Goal: Check status: Check status

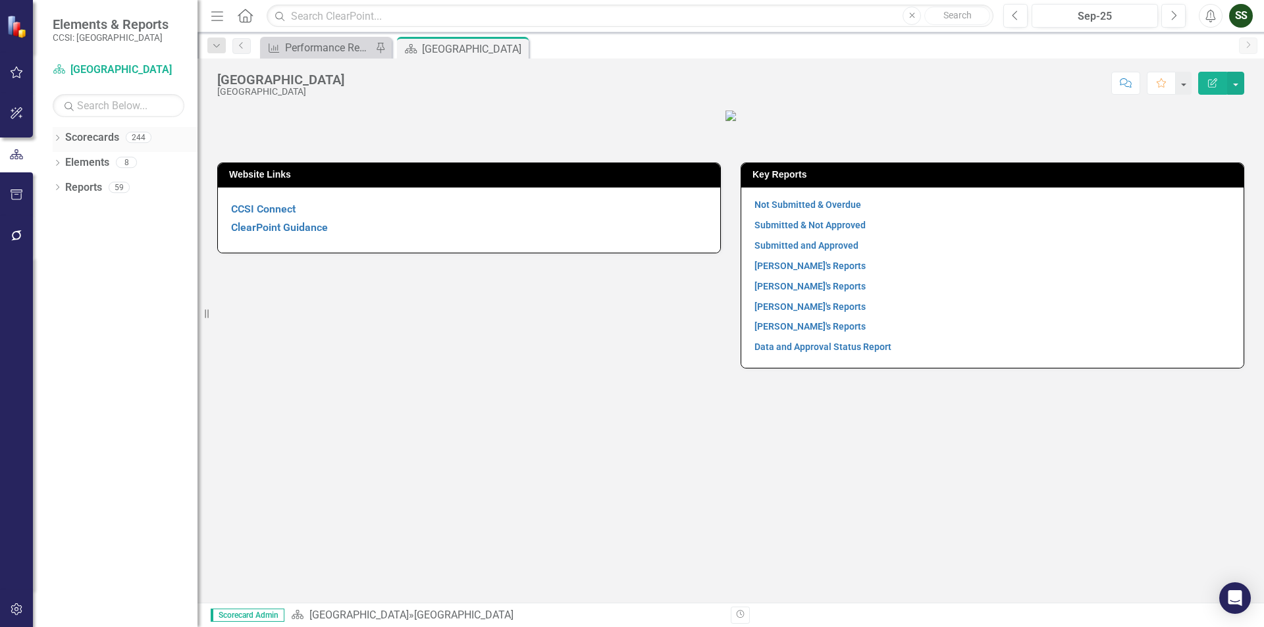
click at [57, 139] on icon "Dropdown" at bounding box center [57, 139] width 9 height 7
click at [63, 163] on icon "Dropdown" at bounding box center [64, 162] width 10 height 8
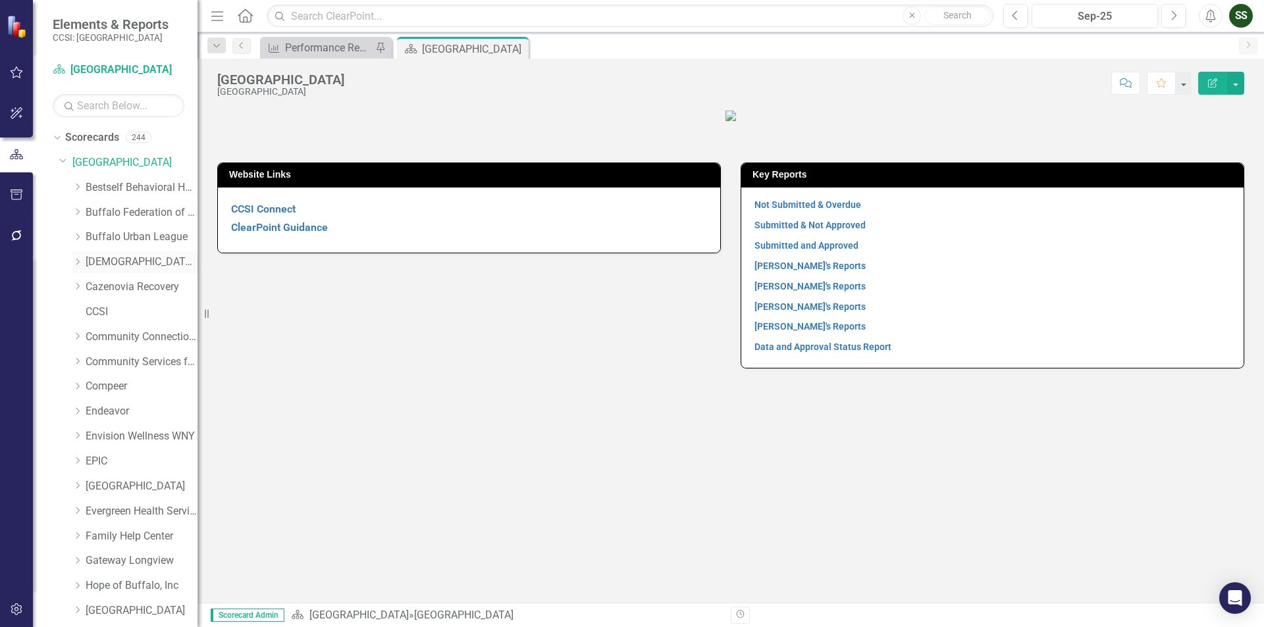
click at [138, 255] on link "[DEMOGRAPHIC_DATA] Charities of [GEOGRAPHIC_DATA]" at bounding box center [142, 262] width 112 height 15
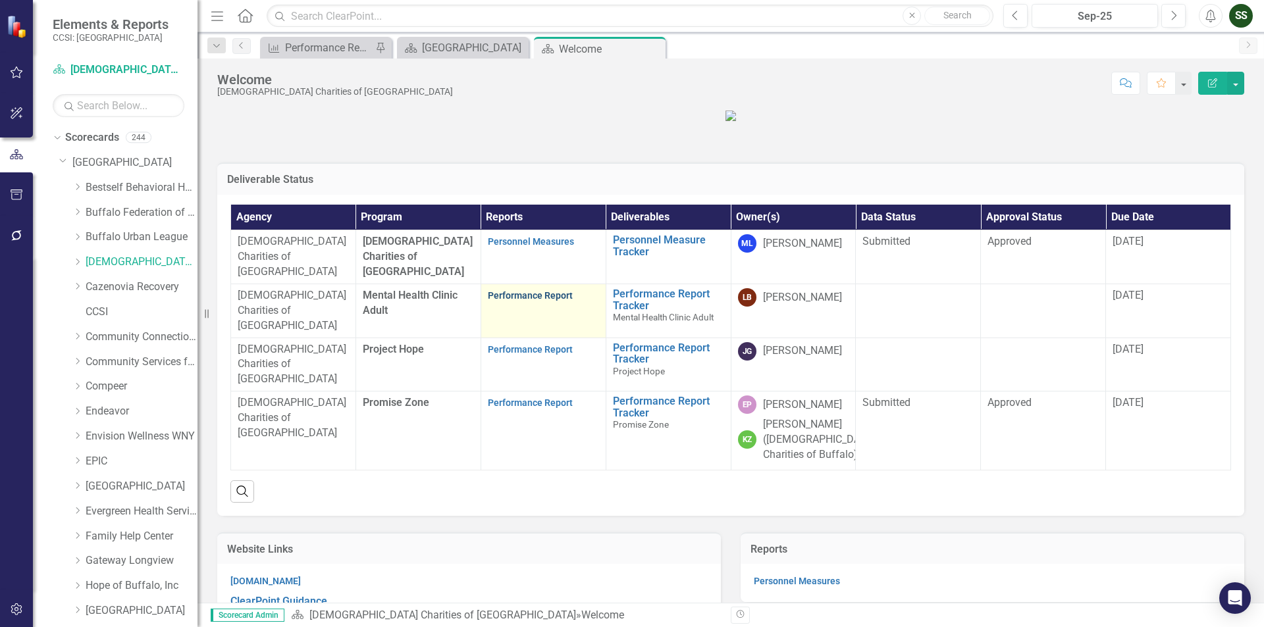
click at [525, 301] on link "Performance Report" at bounding box center [530, 295] width 85 height 11
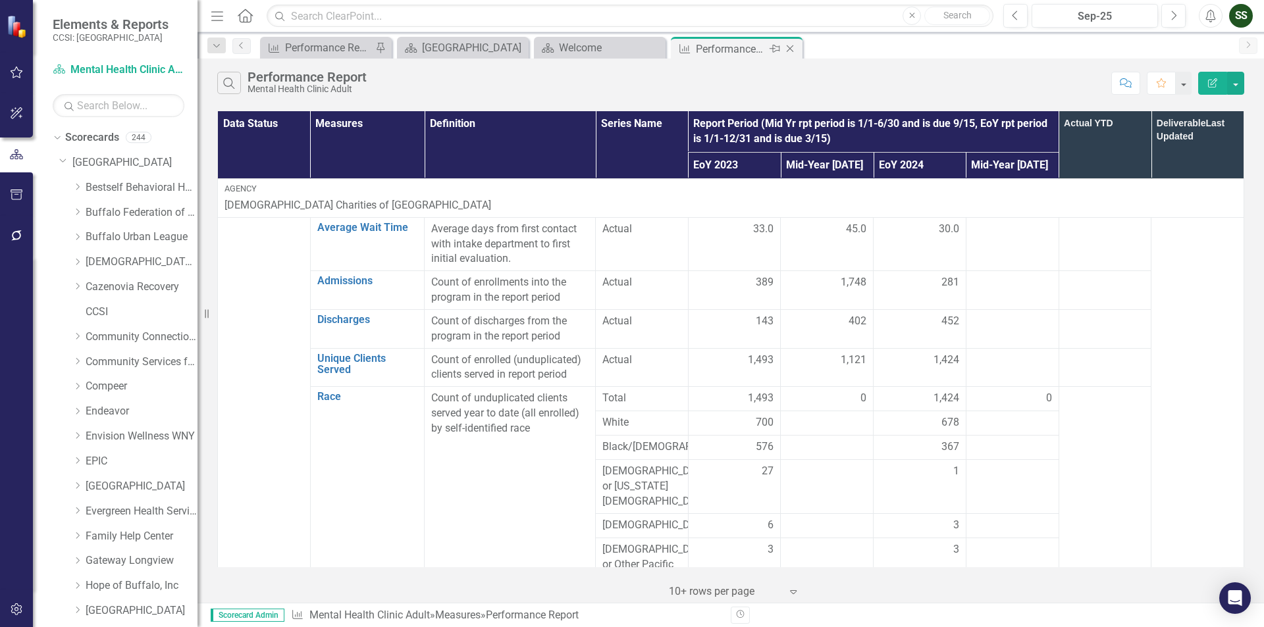
click at [789, 45] on icon "Close" at bounding box center [789, 48] width 13 height 11
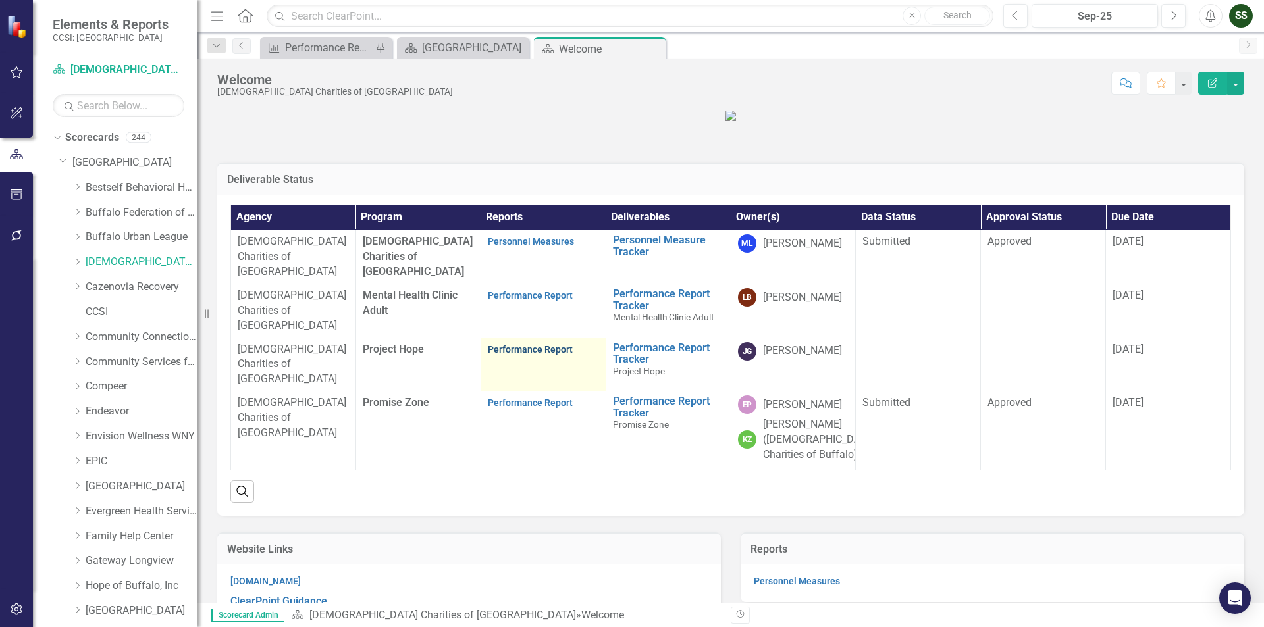
click at [528, 355] on link "Performance Report" at bounding box center [530, 349] width 85 height 11
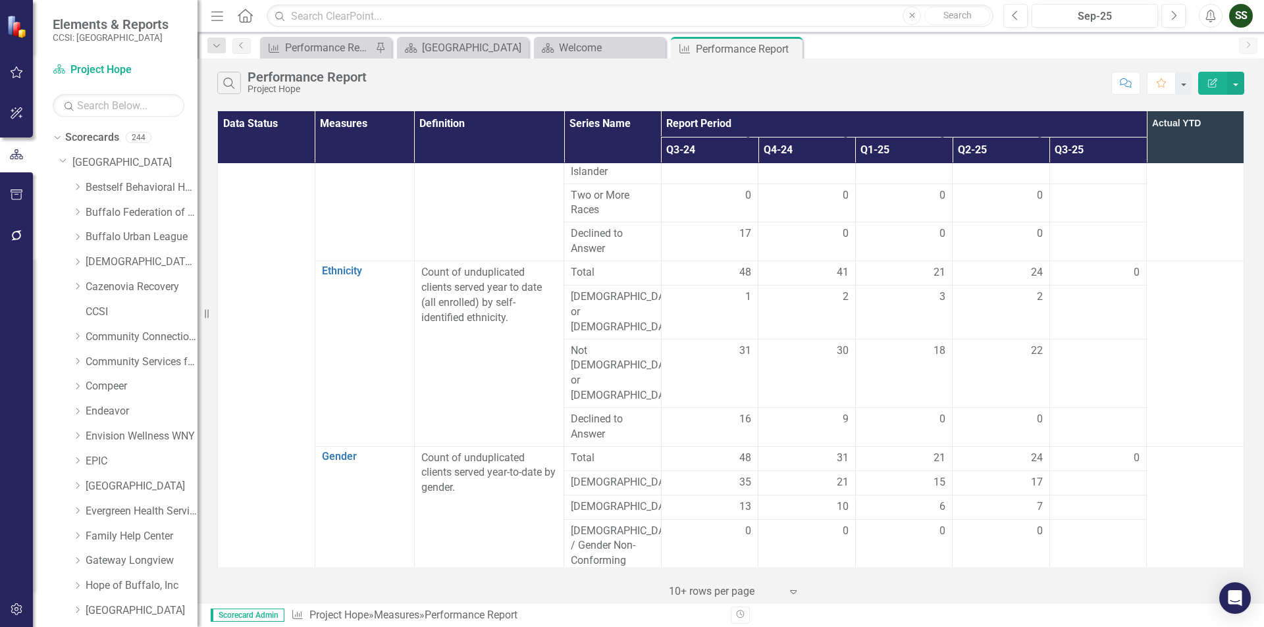
scroll to position [368, 0]
click at [791, 45] on icon "Close" at bounding box center [789, 48] width 13 height 11
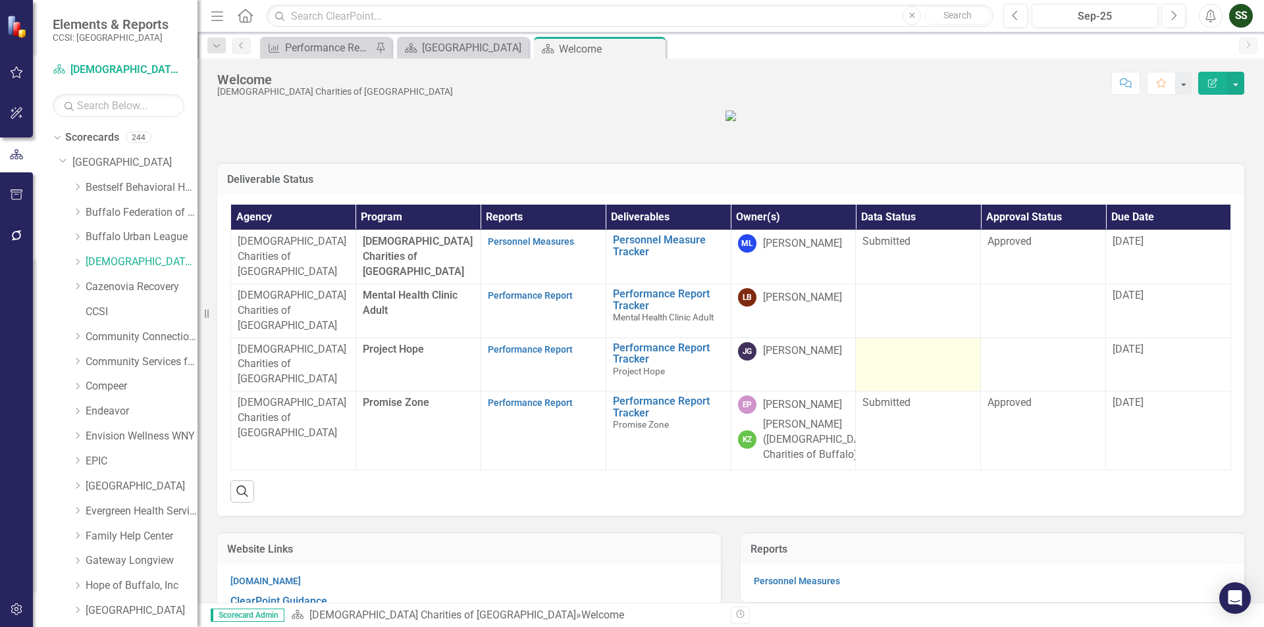
click at [921, 392] on td at bounding box center [918, 365] width 125 height 54
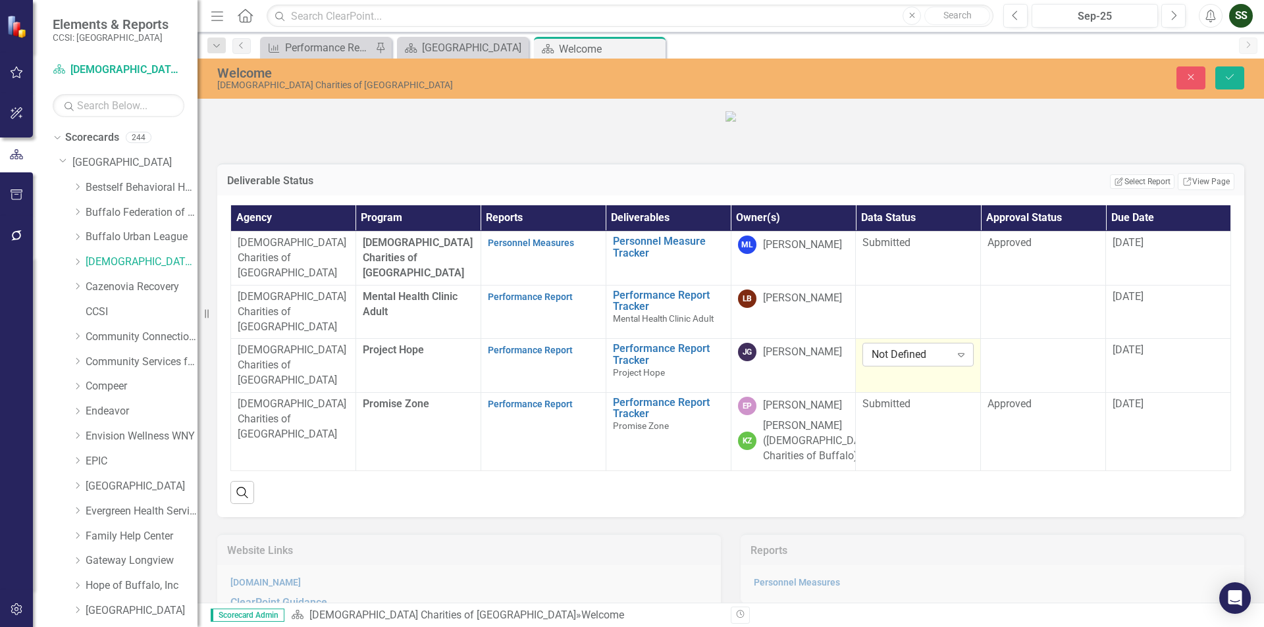
click at [954, 360] on icon "Expand" at bounding box center [960, 354] width 13 height 11
click at [919, 491] on div "Submitted" at bounding box center [913, 487] width 89 height 15
click at [1034, 359] on div at bounding box center [1042, 351] width 111 height 16
click at [1083, 357] on icon at bounding box center [1086, 355] width 7 height 4
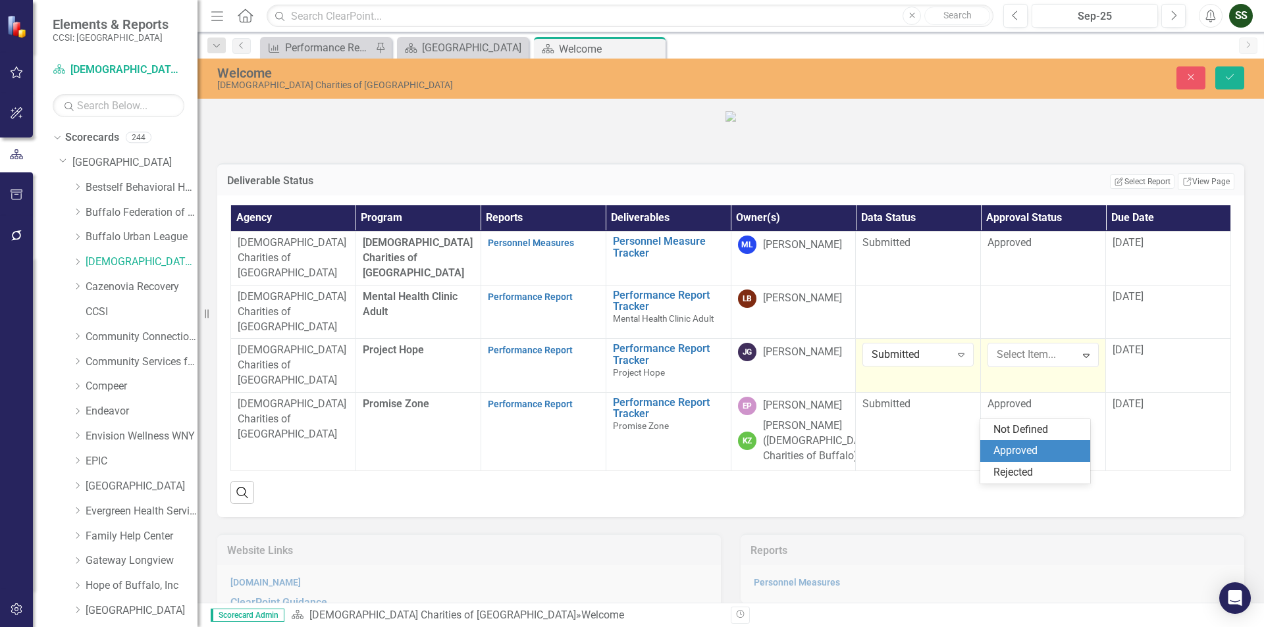
click at [1059, 447] on div "Approved" at bounding box center [1037, 451] width 89 height 15
click at [1235, 78] on icon "Save" at bounding box center [1230, 76] width 12 height 9
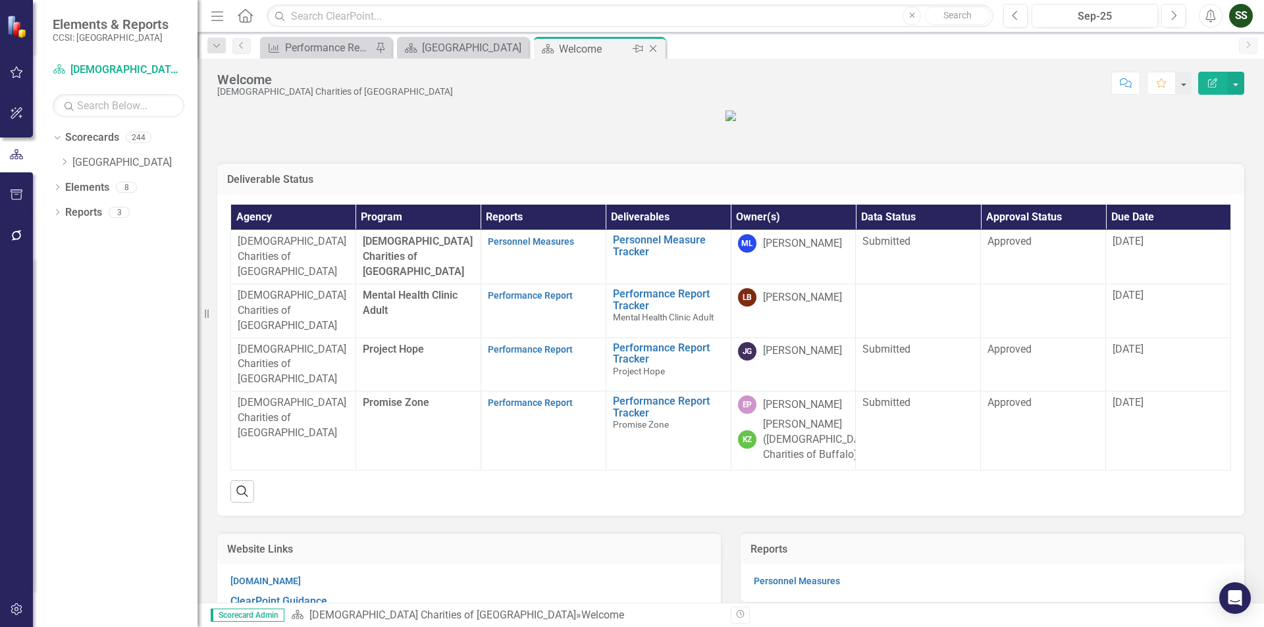
click at [652, 49] on icon at bounding box center [653, 48] width 7 height 7
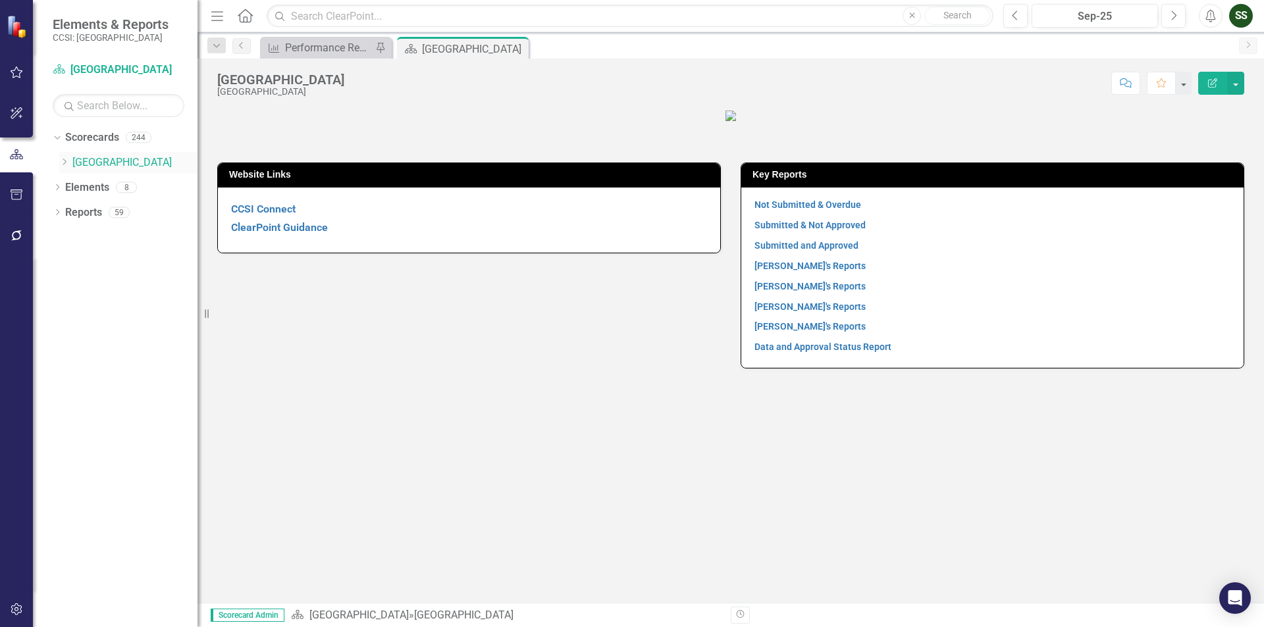
click at [65, 164] on icon at bounding box center [64, 162] width 3 height 7
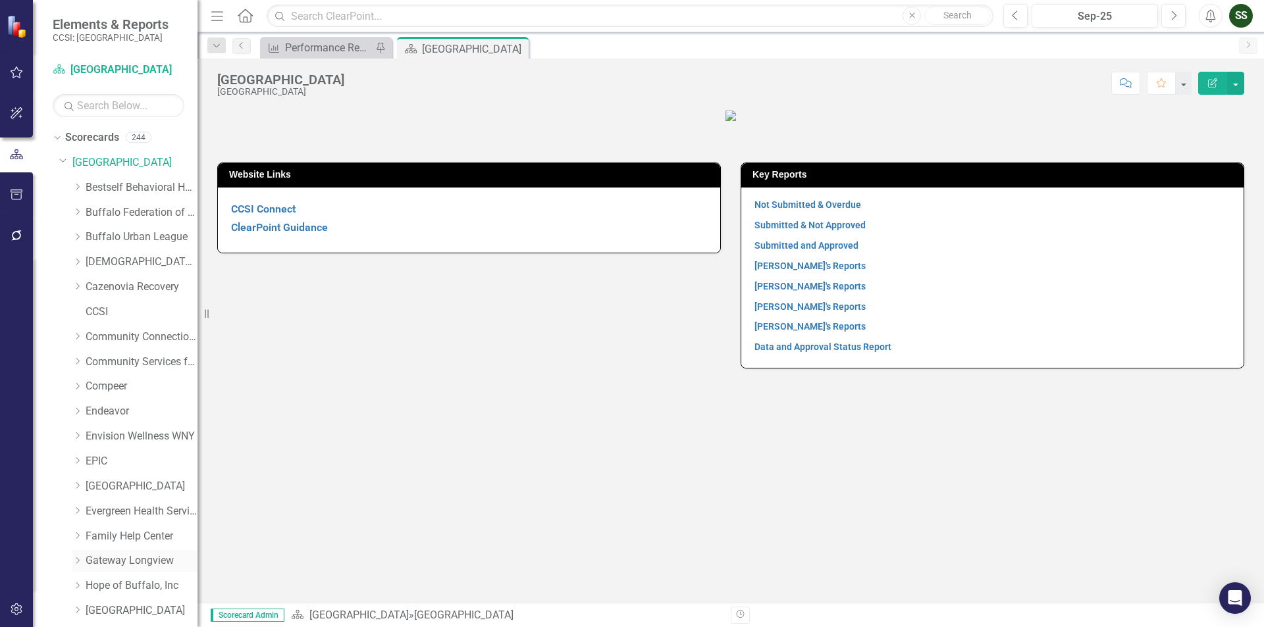
click at [121, 564] on link "Gateway Longview" at bounding box center [142, 561] width 112 height 15
click at [122, 562] on link "Gateway Longview" at bounding box center [142, 561] width 112 height 15
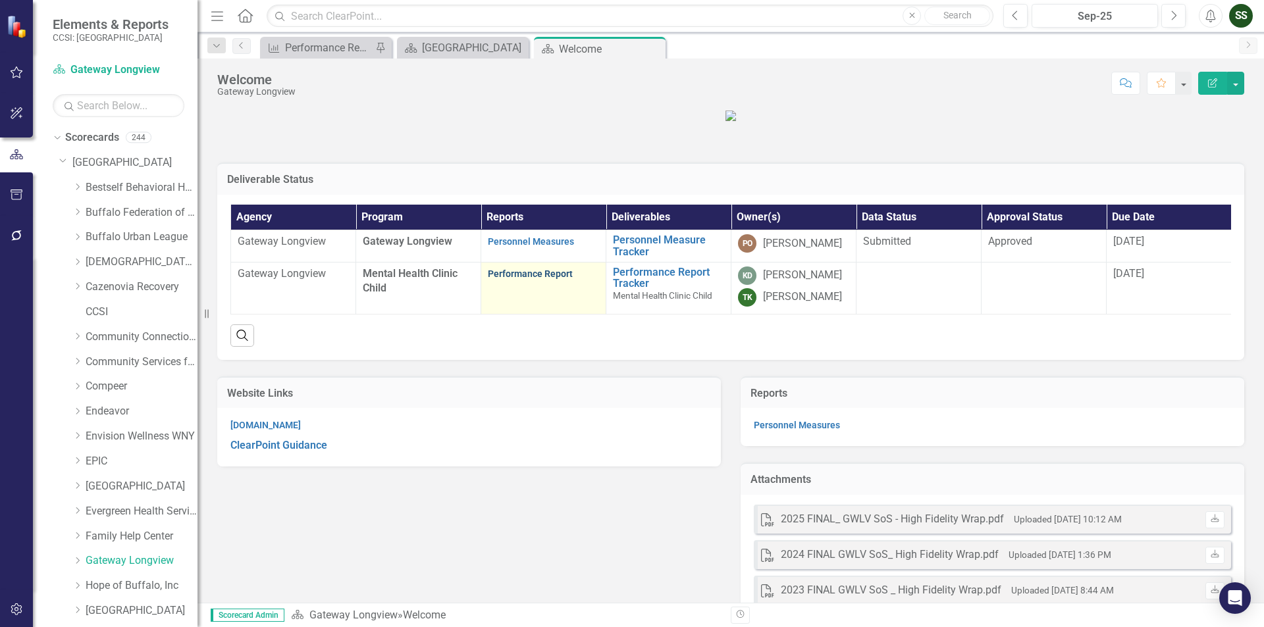
click at [508, 279] on link "Performance Report" at bounding box center [530, 274] width 85 height 11
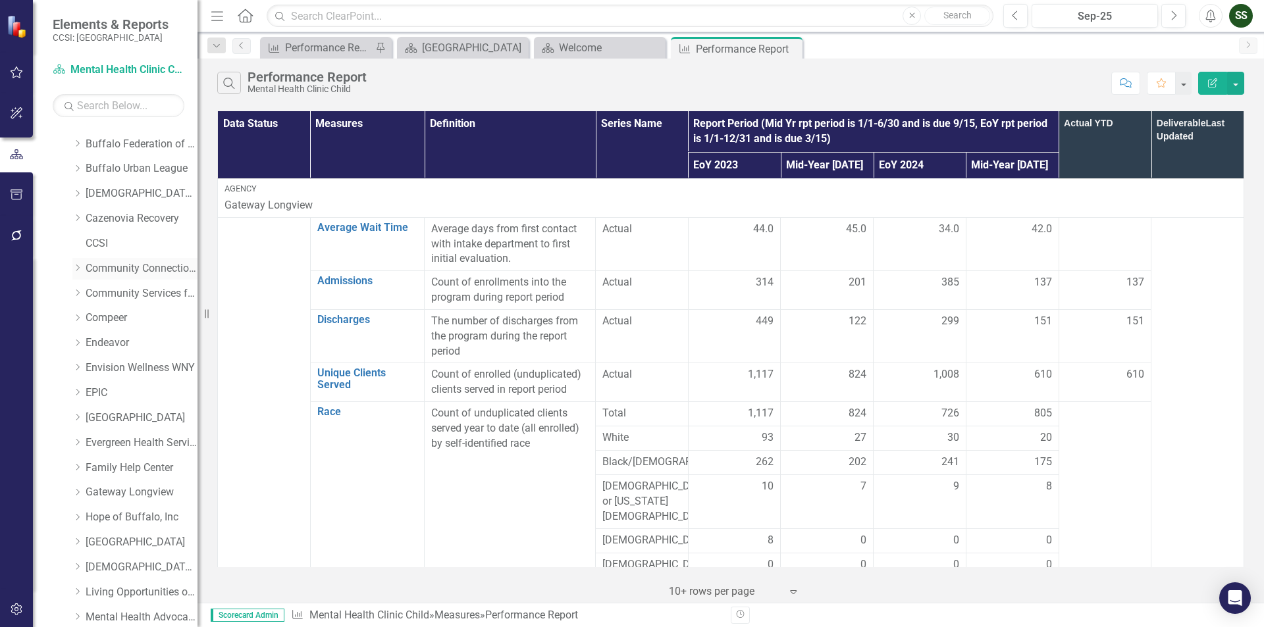
scroll to position [132, 0]
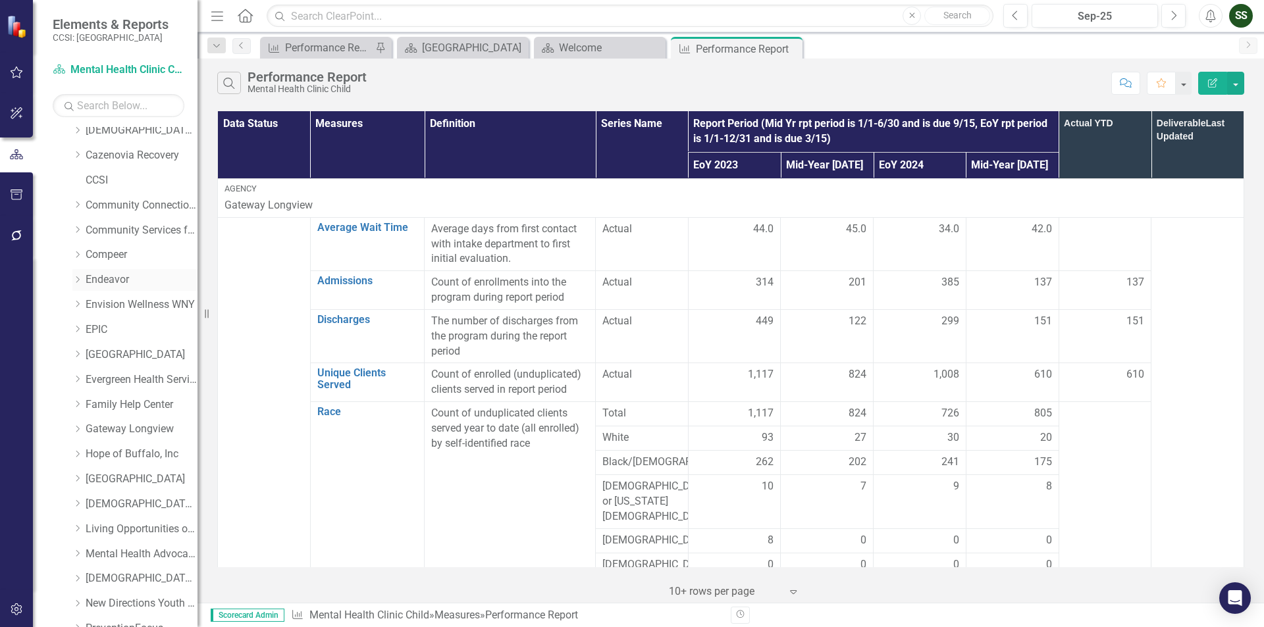
click at [112, 280] on link "Endeavor" at bounding box center [142, 279] width 112 height 15
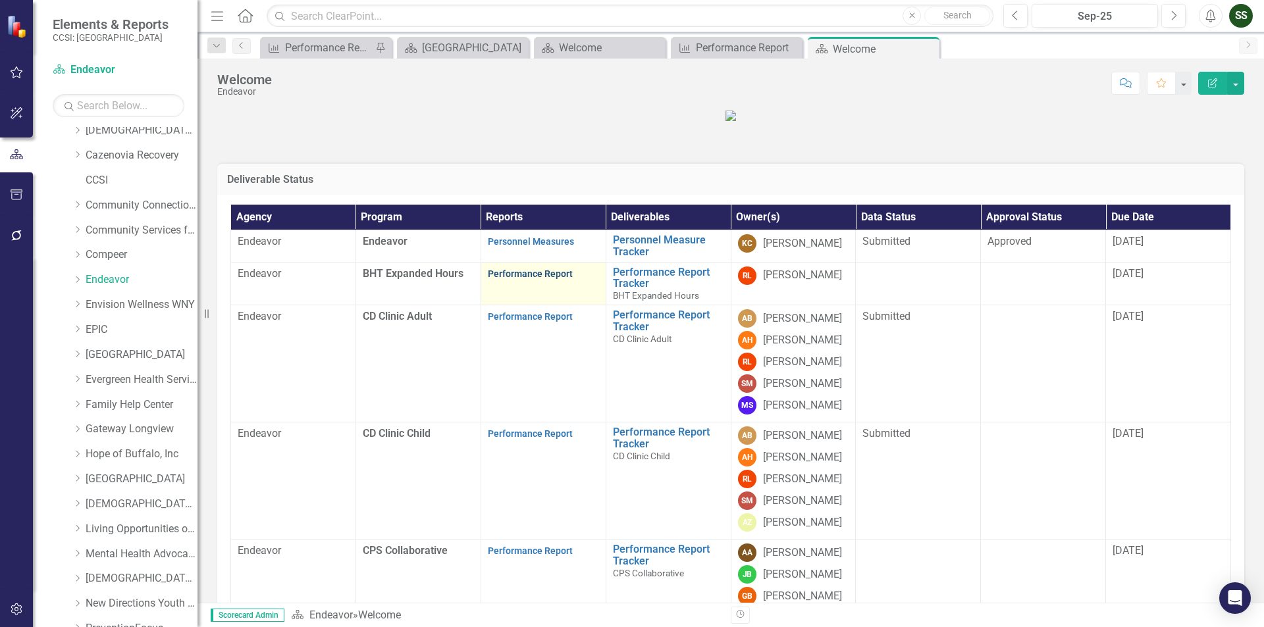
click at [554, 279] on link "Performance Report" at bounding box center [530, 274] width 85 height 11
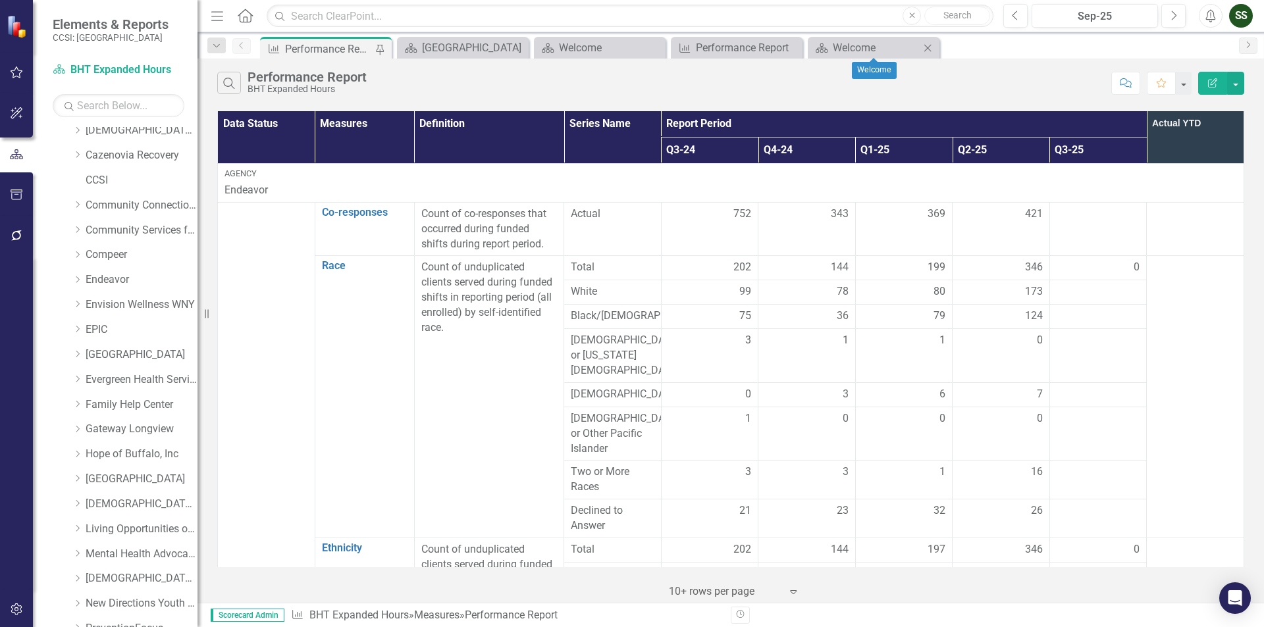
click at [933, 45] on icon "Close" at bounding box center [927, 48] width 13 height 11
click at [790, 43] on icon "Close" at bounding box center [790, 48] width 13 height 11
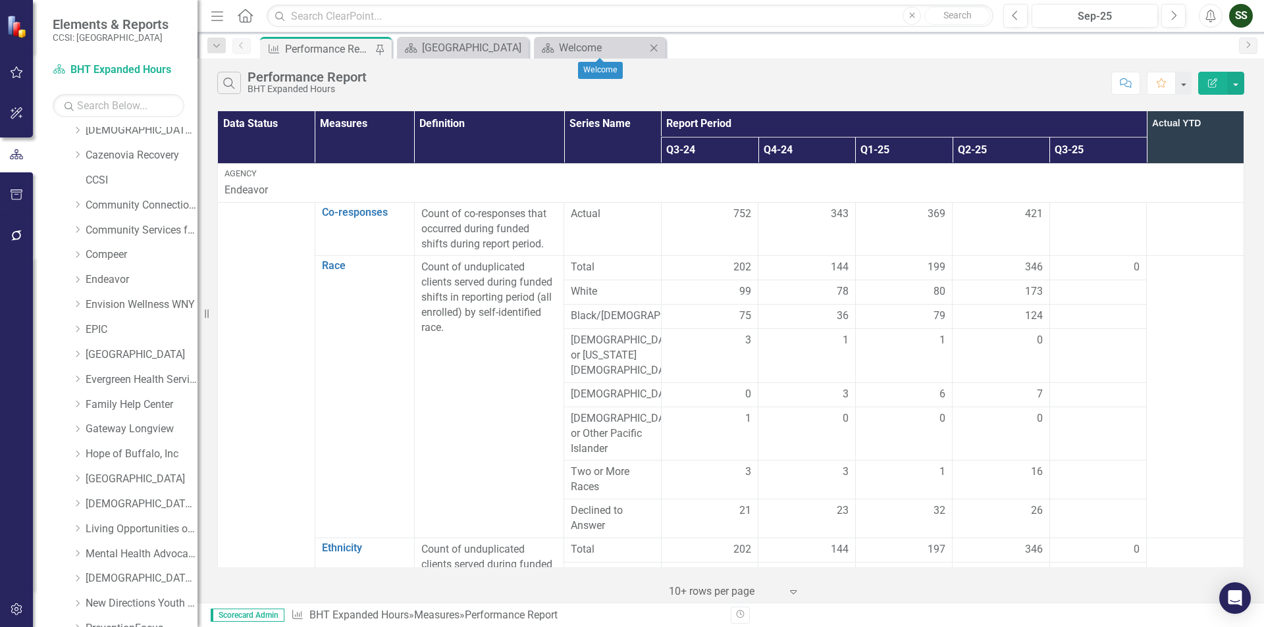
click at [653, 44] on icon "Close" at bounding box center [653, 48] width 13 height 11
click at [513, 46] on icon "Close" at bounding box center [516, 48] width 13 height 11
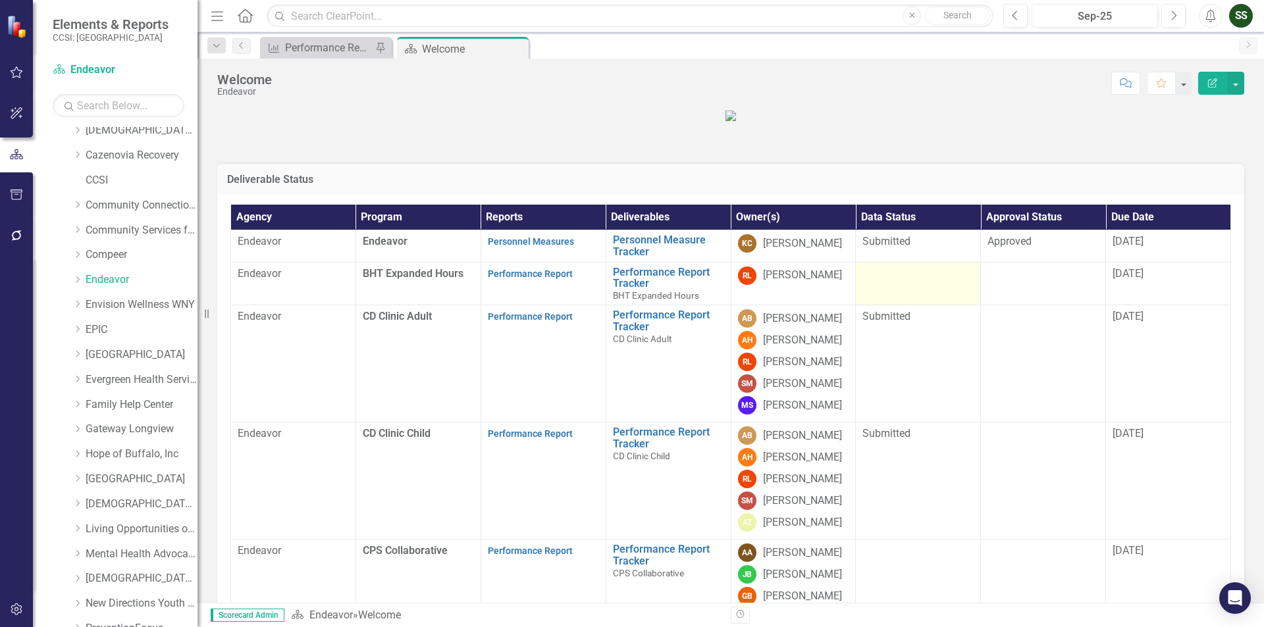
click at [902, 282] on div at bounding box center [917, 275] width 111 height 16
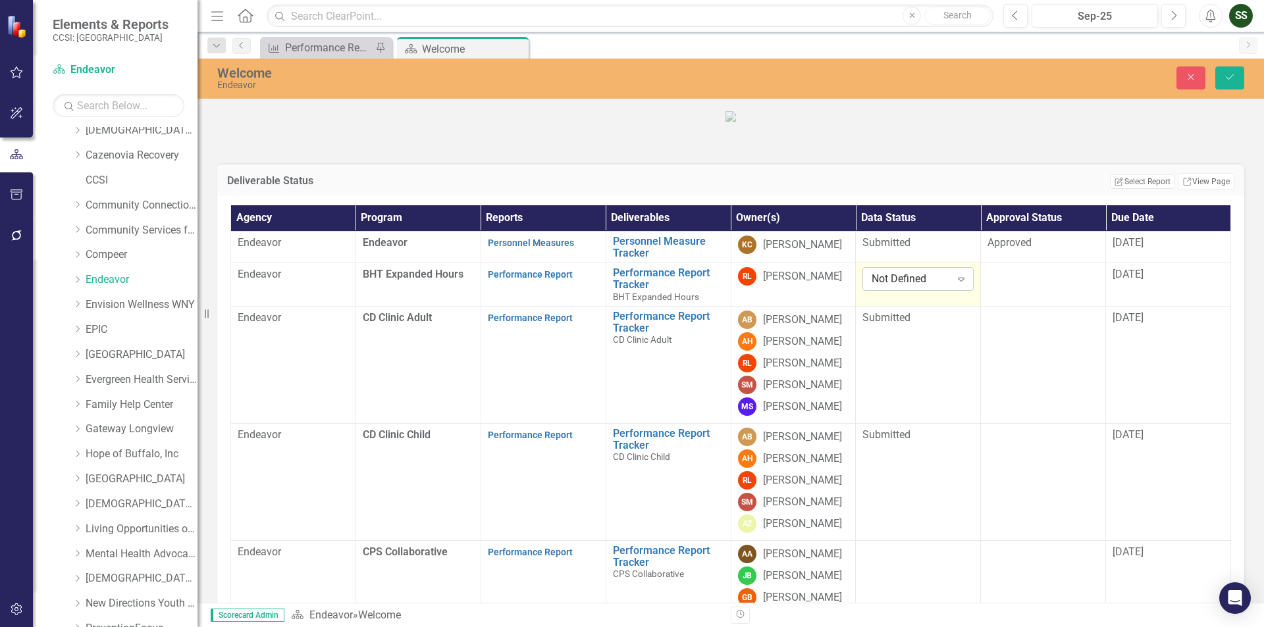
click at [955, 284] on icon "Expand" at bounding box center [960, 279] width 13 height 11
click at [917, 417] on div "Submitted" at bounding box center [911, 427] width 110 height 22
click at [1037, 307] on td at bounding box center [1043, 284] width 125 height 43
click at [1084, 290] on div "Expand" at bounding box center [1086, 279] width 24 height 21
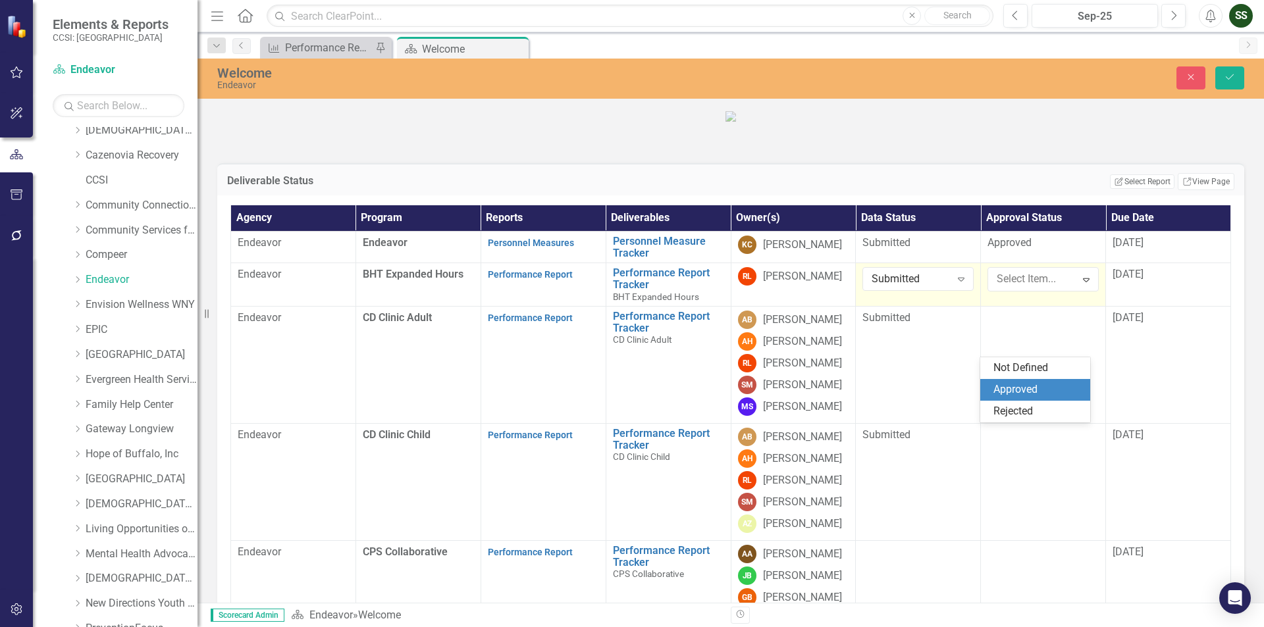
click at [1058, 390] on div "Approved" at bounding box center [1037, 389] width 89 height 15
click at [1224, 82] on button "Save" at bounding box center [1229, 77] width 29 height 23
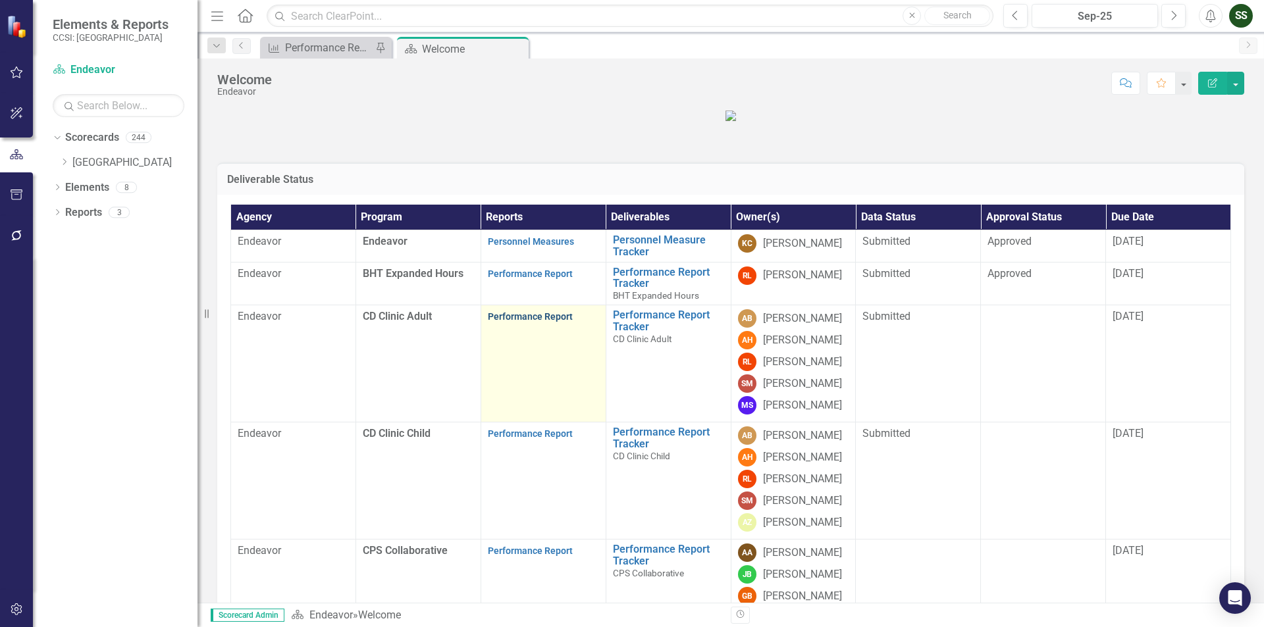
click at [536, 322] on link "Performance Report" at bounding box center [530, 316] width 85 height 11
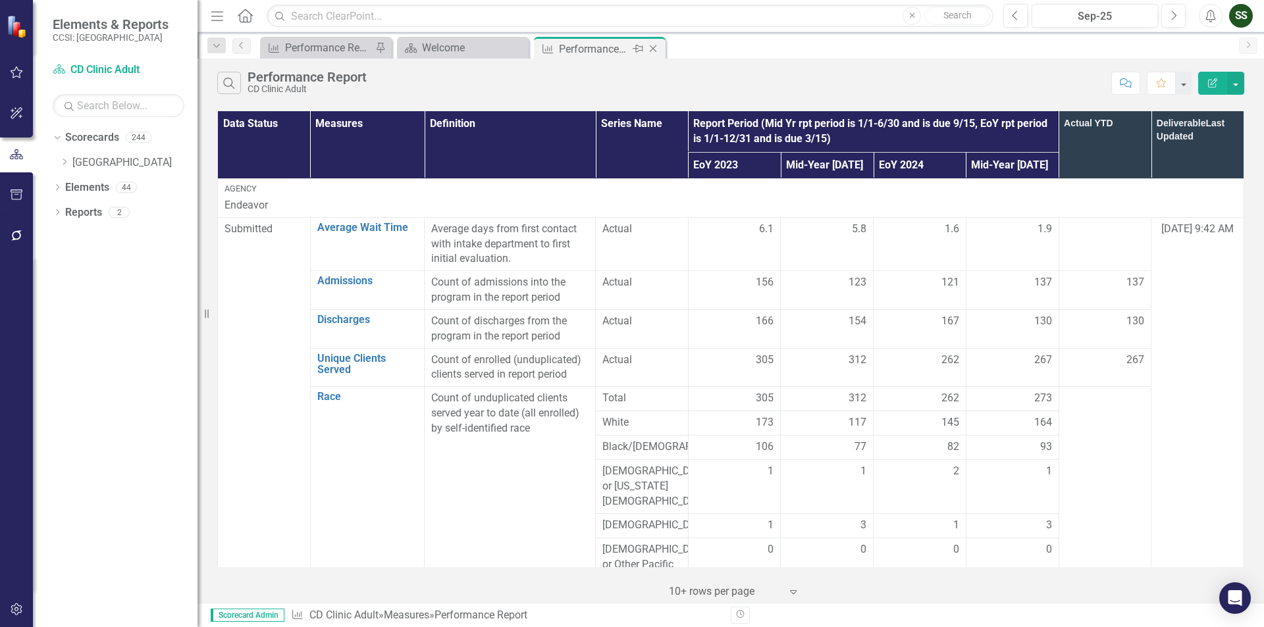
click at [655, 47] on icon at bounding box center [653, 48] width 7 height 7
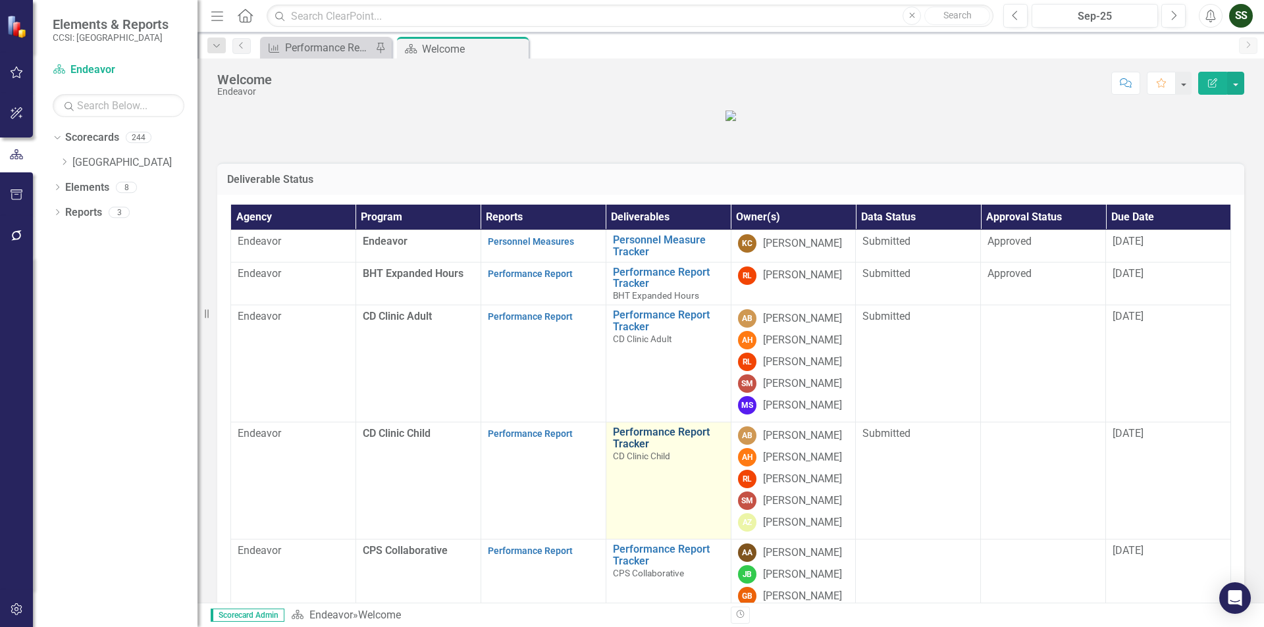
scroll to position [132, 0]
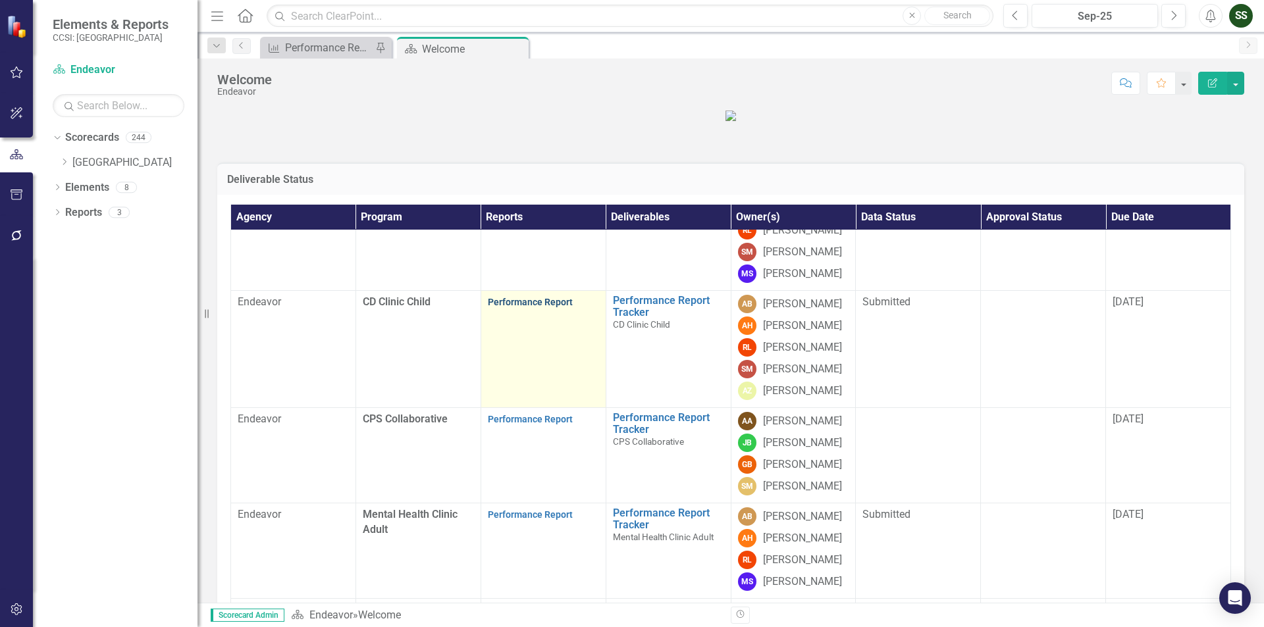
click at [544, 307] on link "Performance Report" at bounding box center [530, 302] width 85 height 11
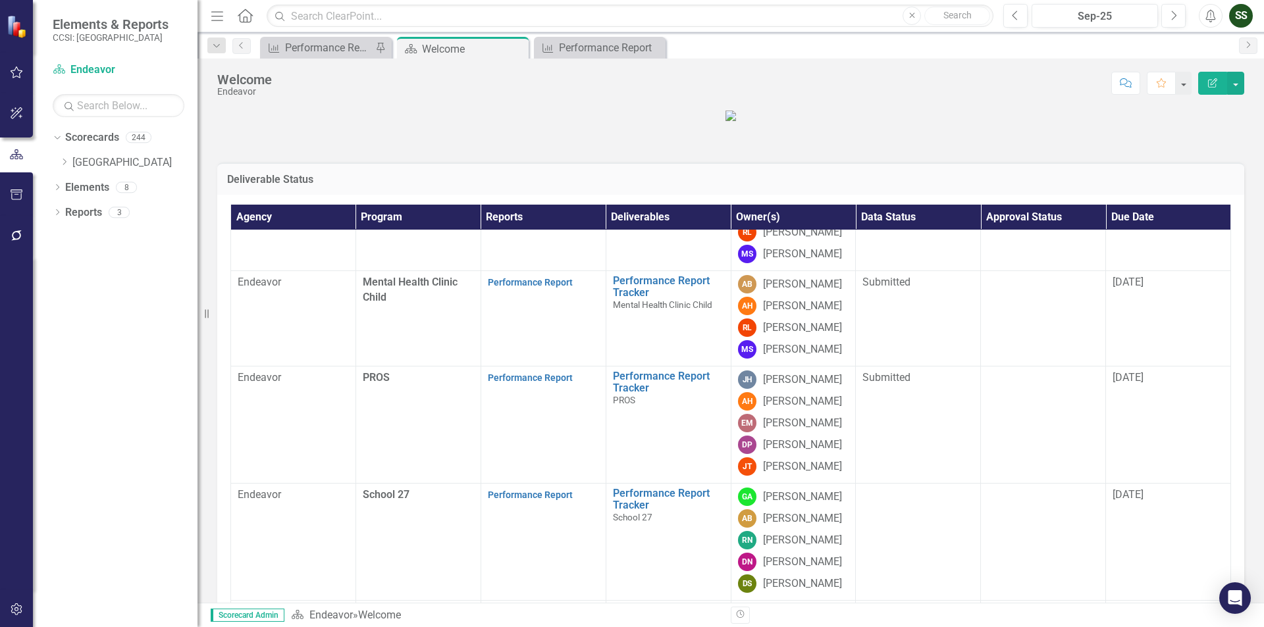
scroll to position [481, 0]
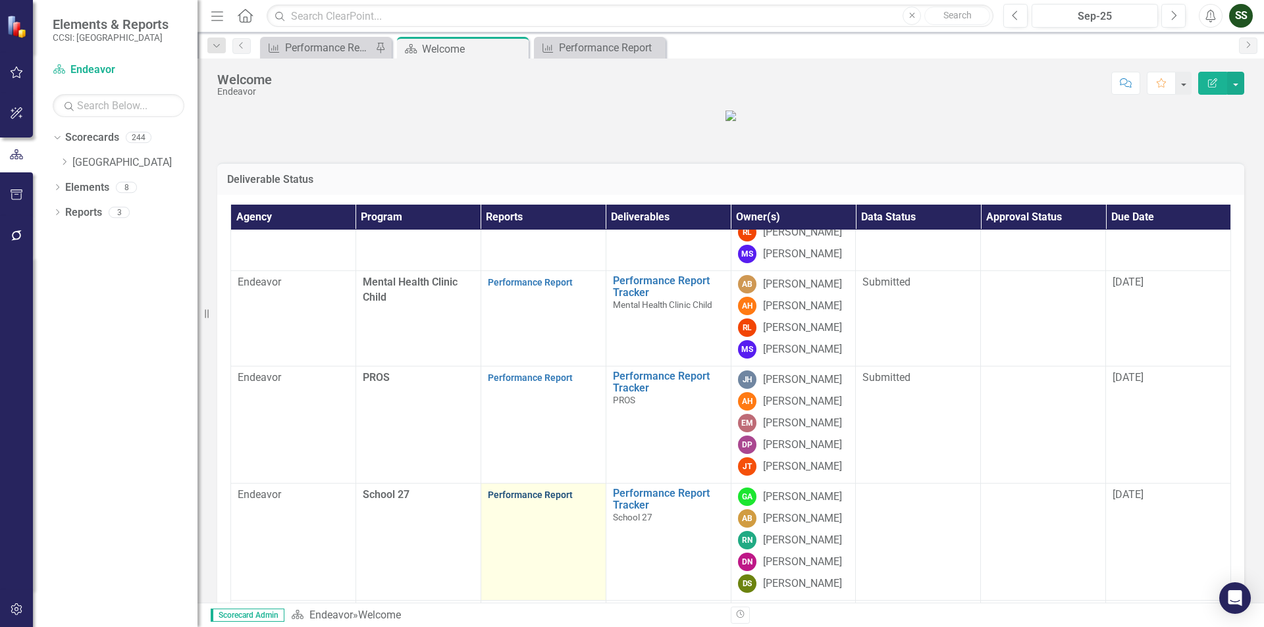
click at [527, 500] on link "Performance Report" at bounding box center [530, 495] width 85 height 11
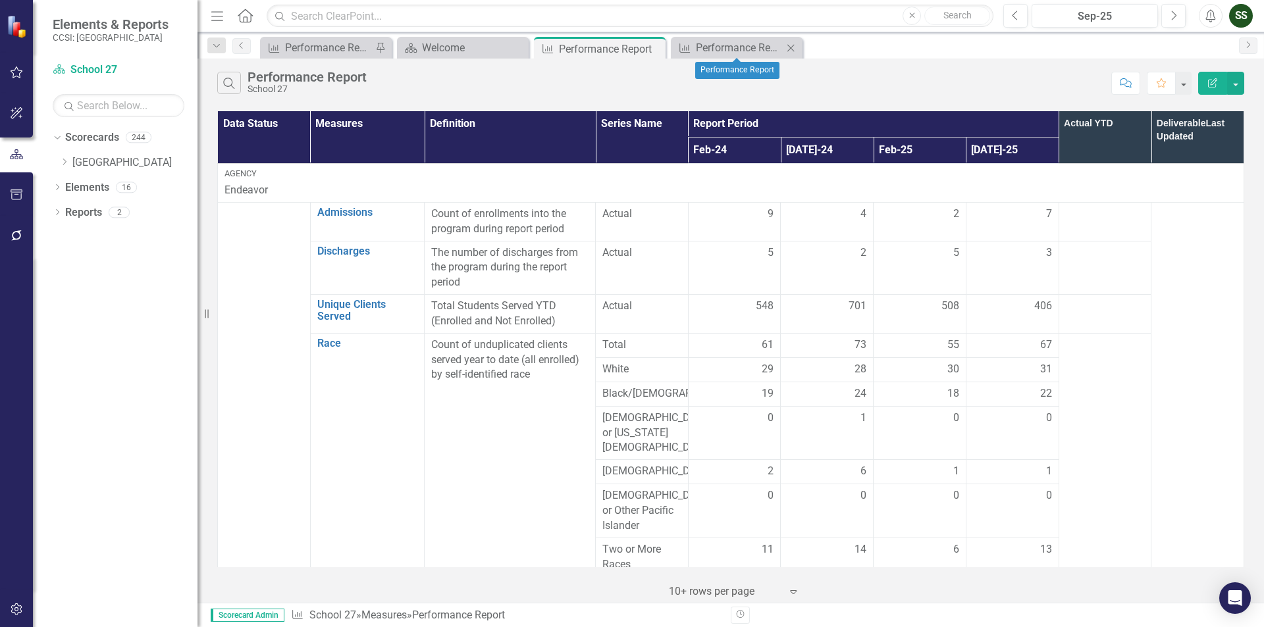
click at [794, 49] on icon "Close" at bounding box center [790, 48] width 13 height 11
click at [652, 46] on icon "Close" at bounding box center [652, 48] width 13 height 11
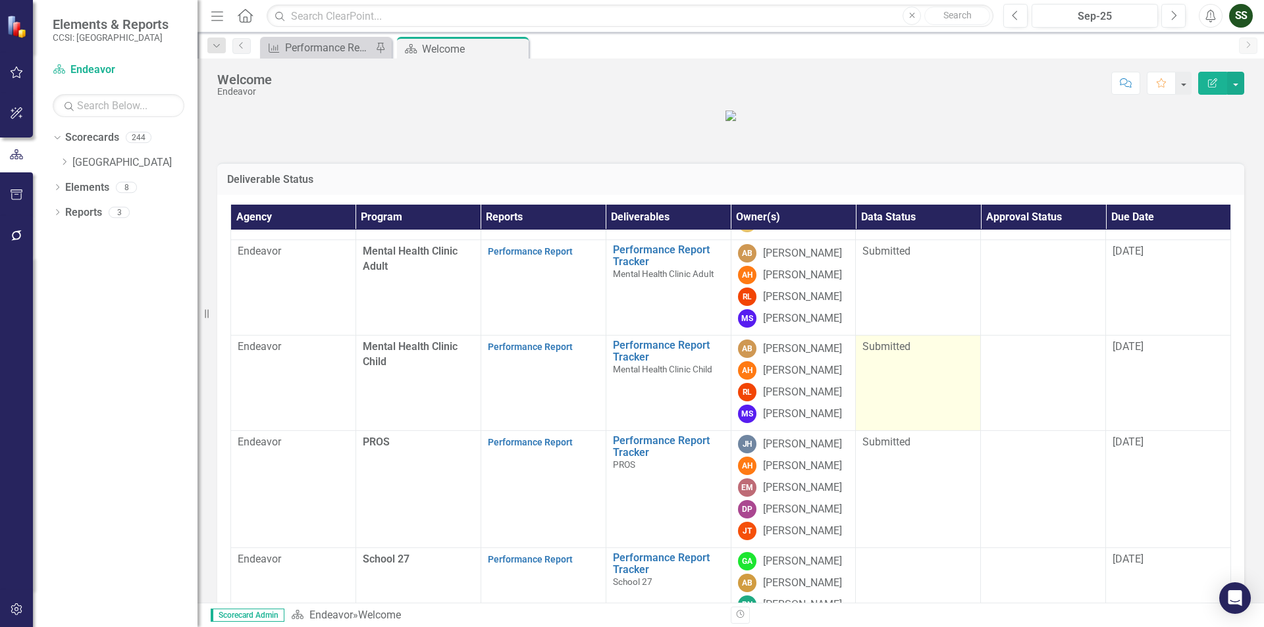
scroll to position [481, 0]
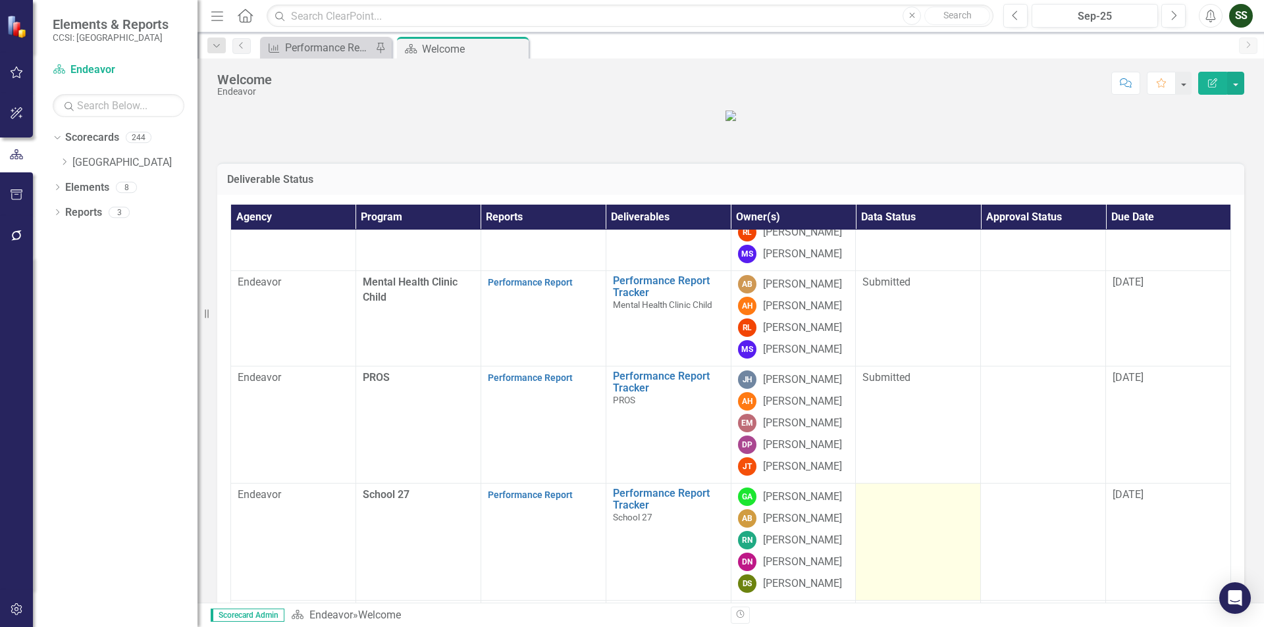
click at [917, 557] on td at bounding box center [918, 542] width 125 height 117
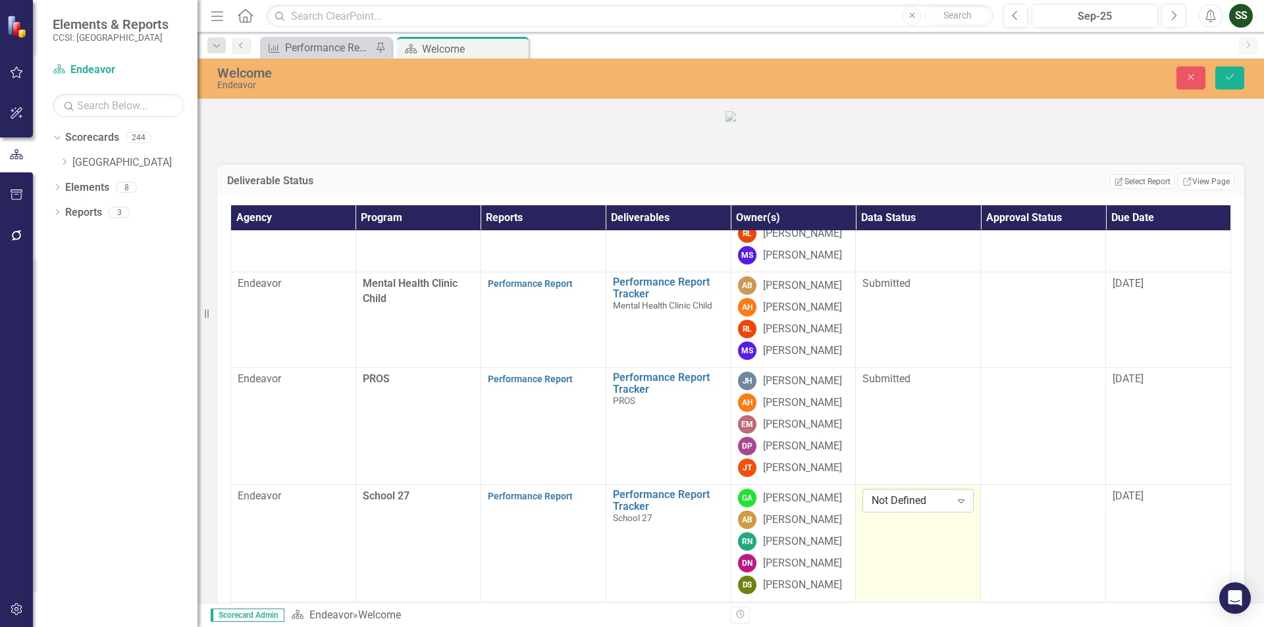
click at [954, 511] on div "Expand" at bounding box center [961, 500] width 24 height 21
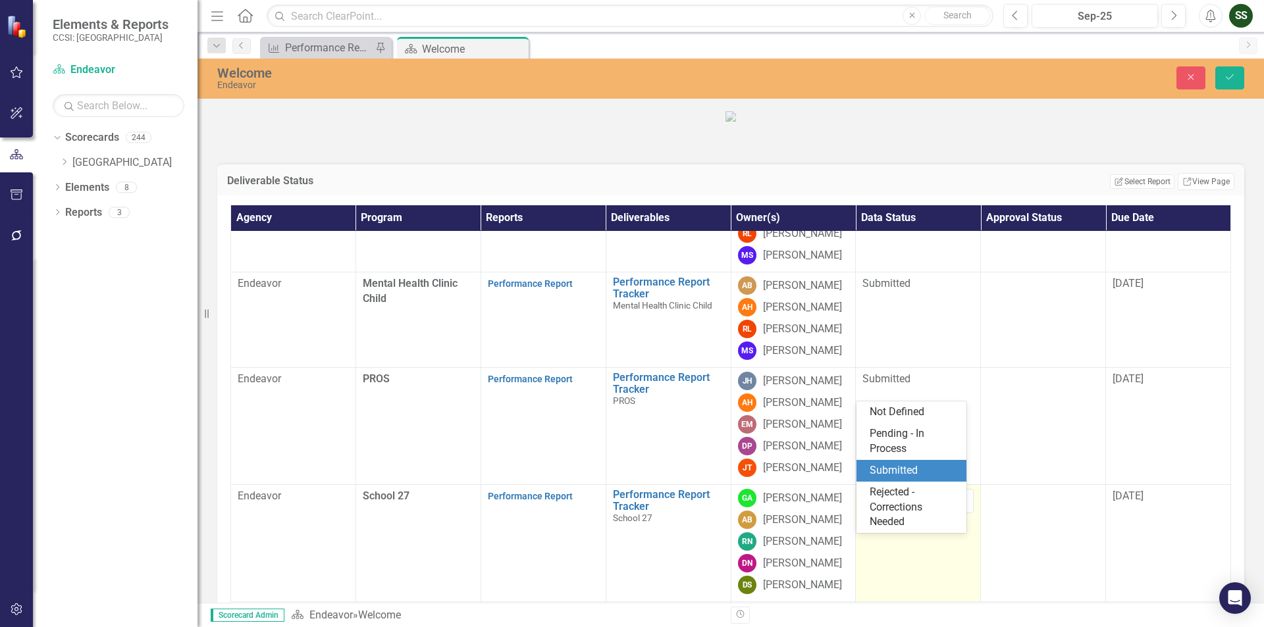
click at [916, 469] on div "Submitted" at bounding box center [913, 470] width 89 height 15
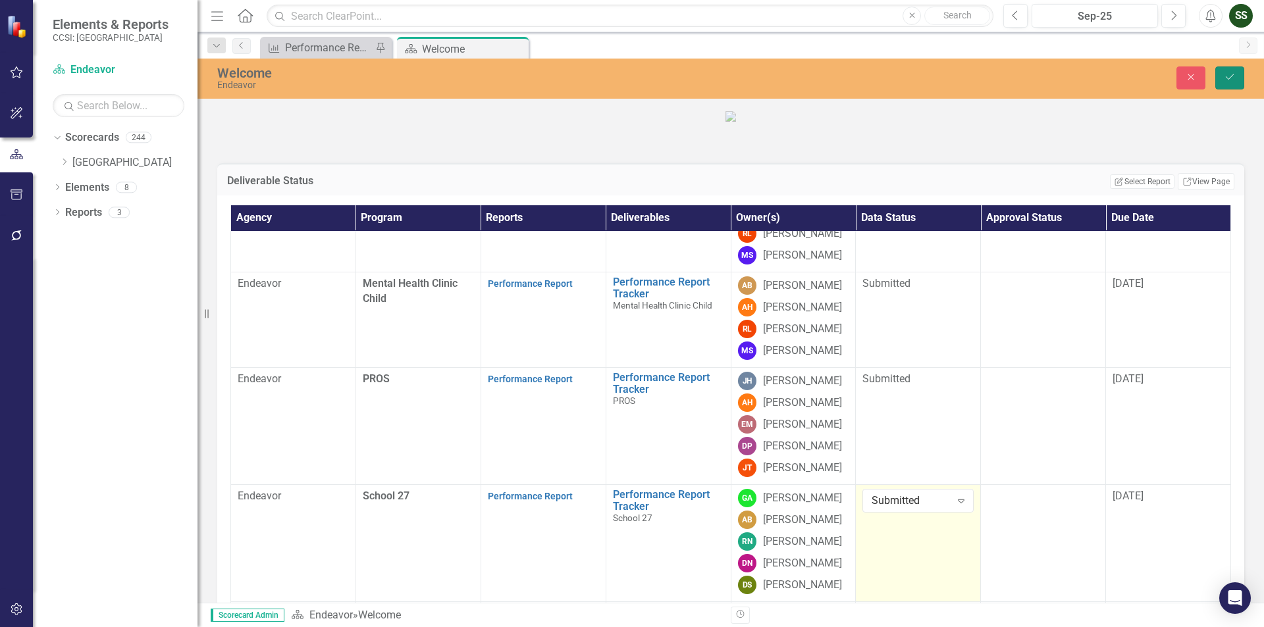
click at [1229, 67] on button "Save" at bounding box center [1229, 77] width 29 height 23
